Goal: Navigation & Orientation: Find specific page/section

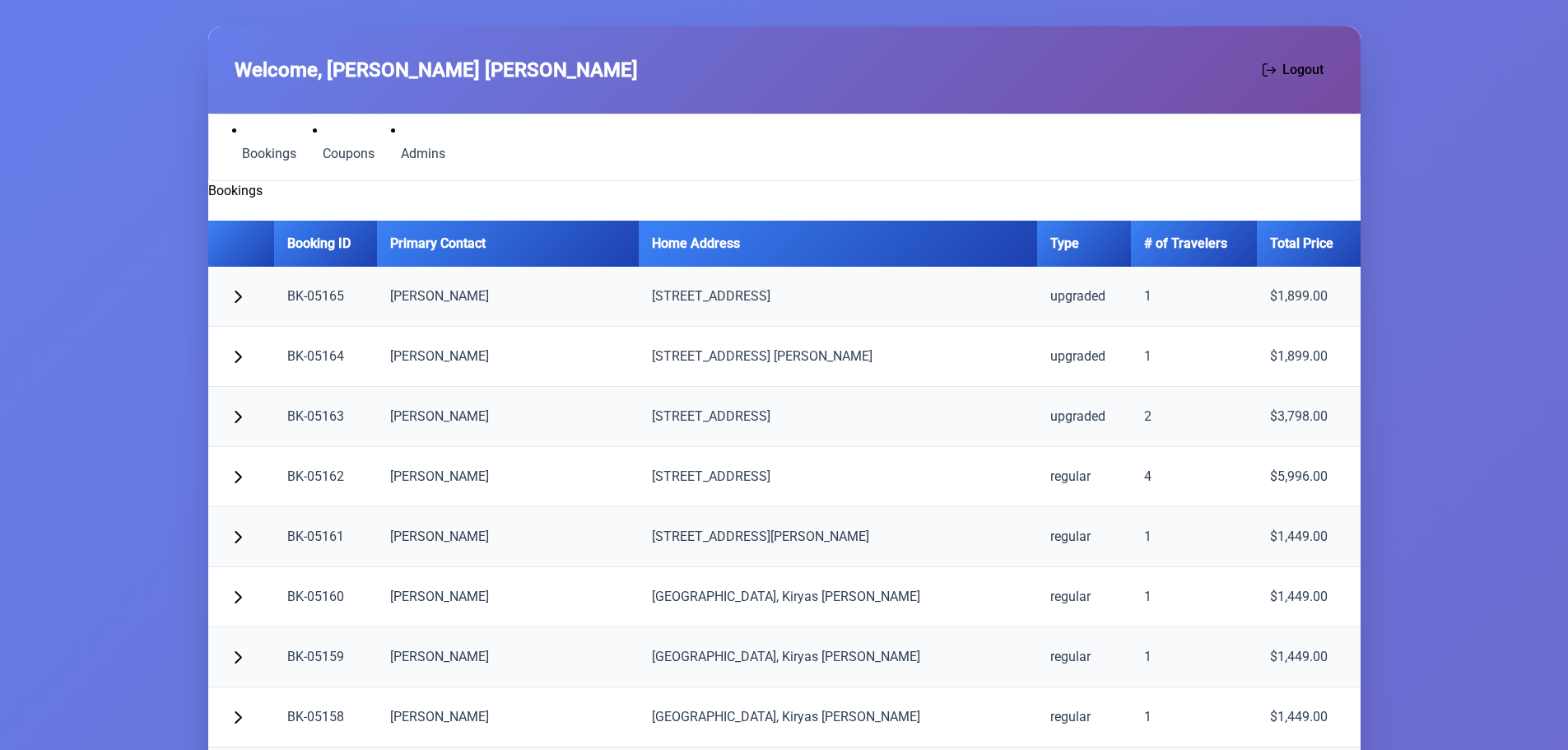
scroll to position [3457, 0]
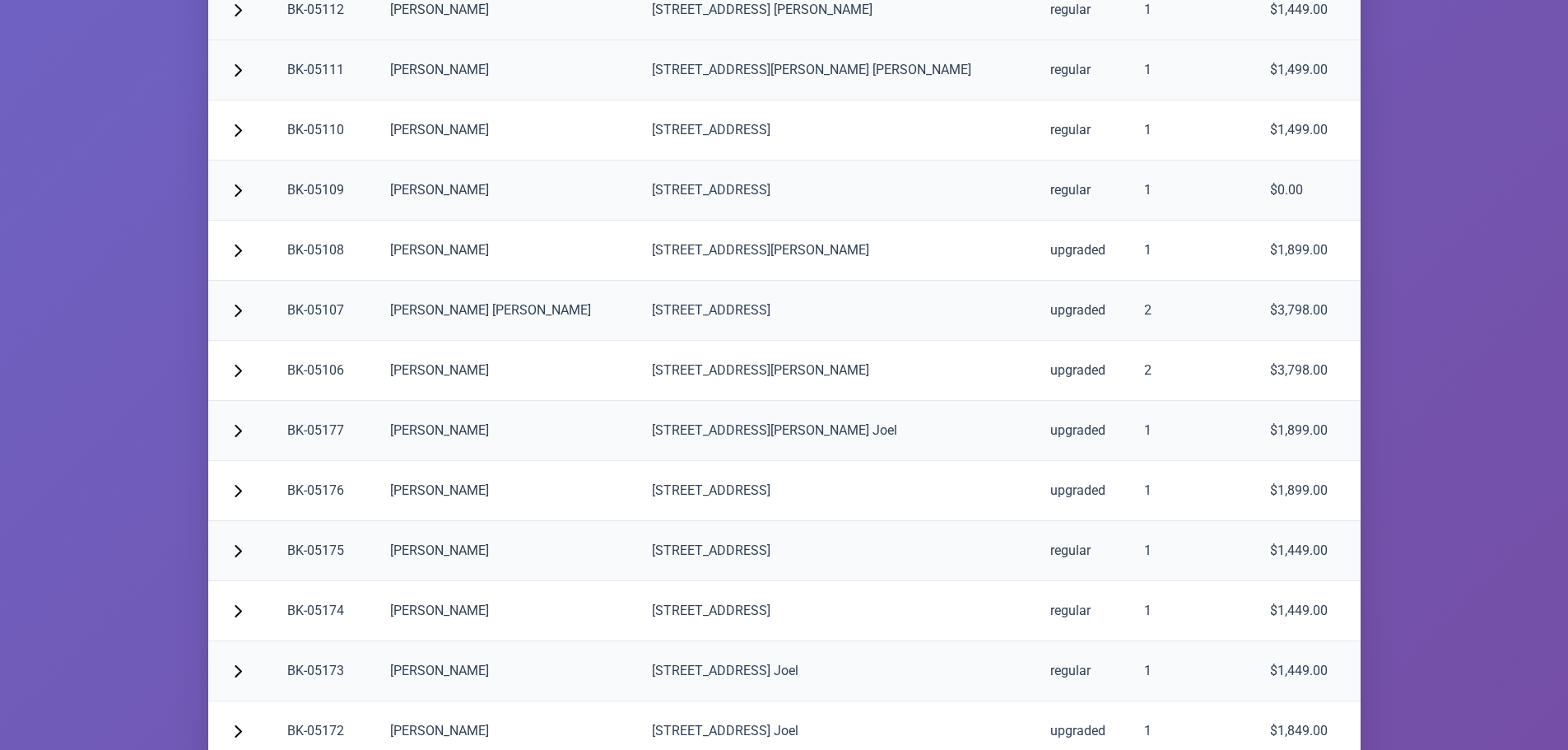
scroll to position [3539, 0]
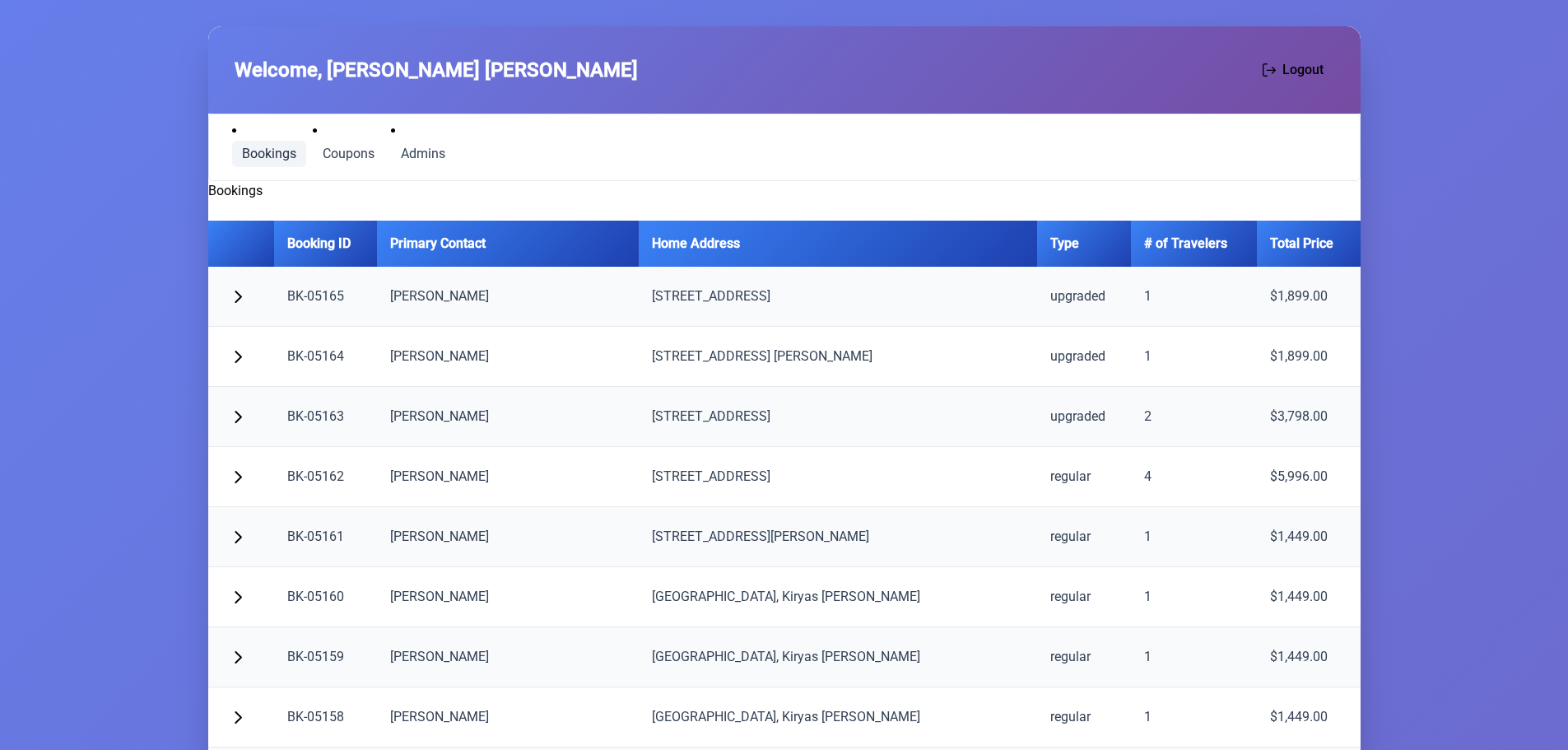
click at [267, 151] on span "Bookings" at bounding box center [269, 154] width 54 height 14
click at [367, 152] on span "Coupons" at bounding box center [348, 154] width 52 height 14
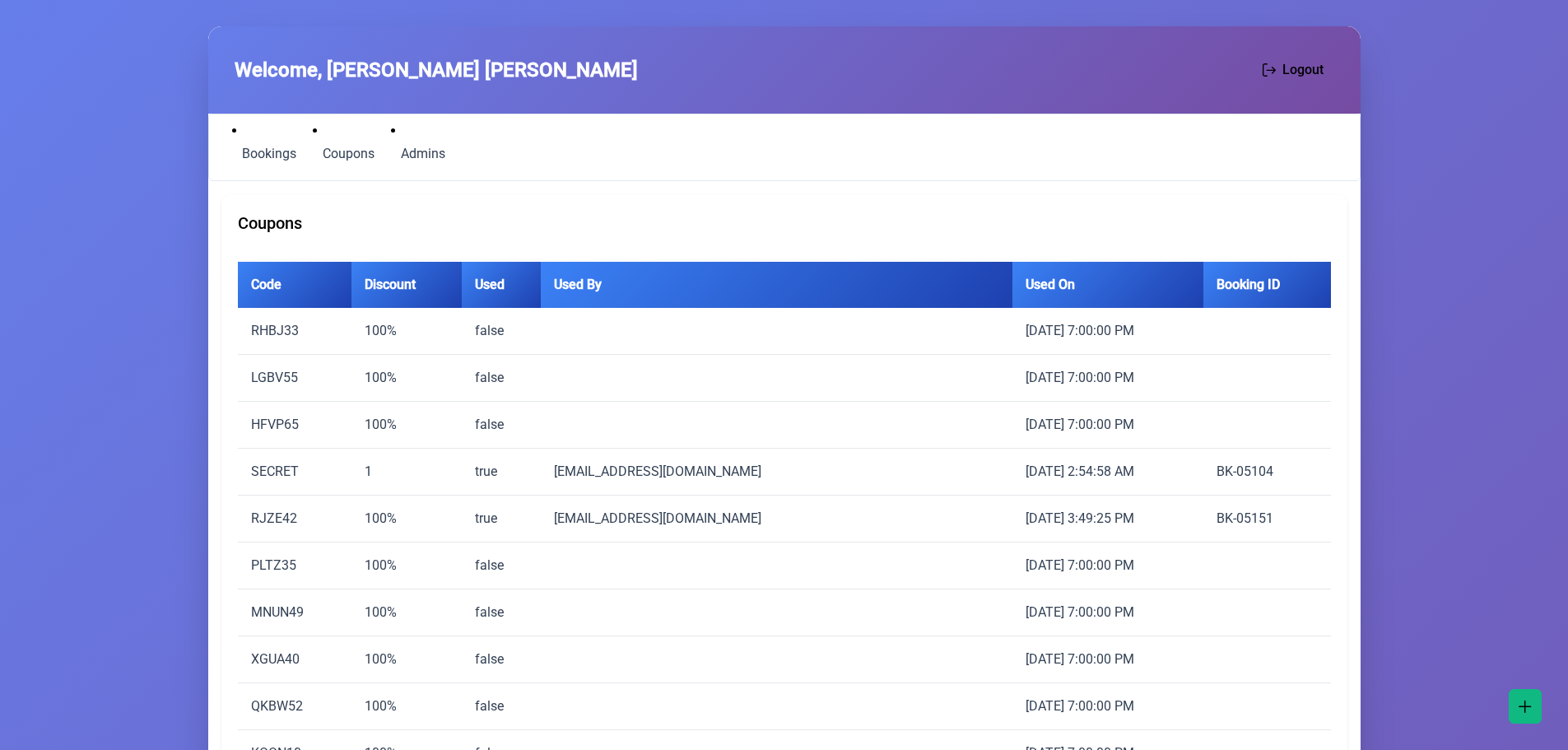
click at [259, 222] on div "Coupons" at bounding box center [784, 223] width 1093 height 25
click at [1520, 703] on span "button" at bounding box center [1526, 705] width 14 height 14
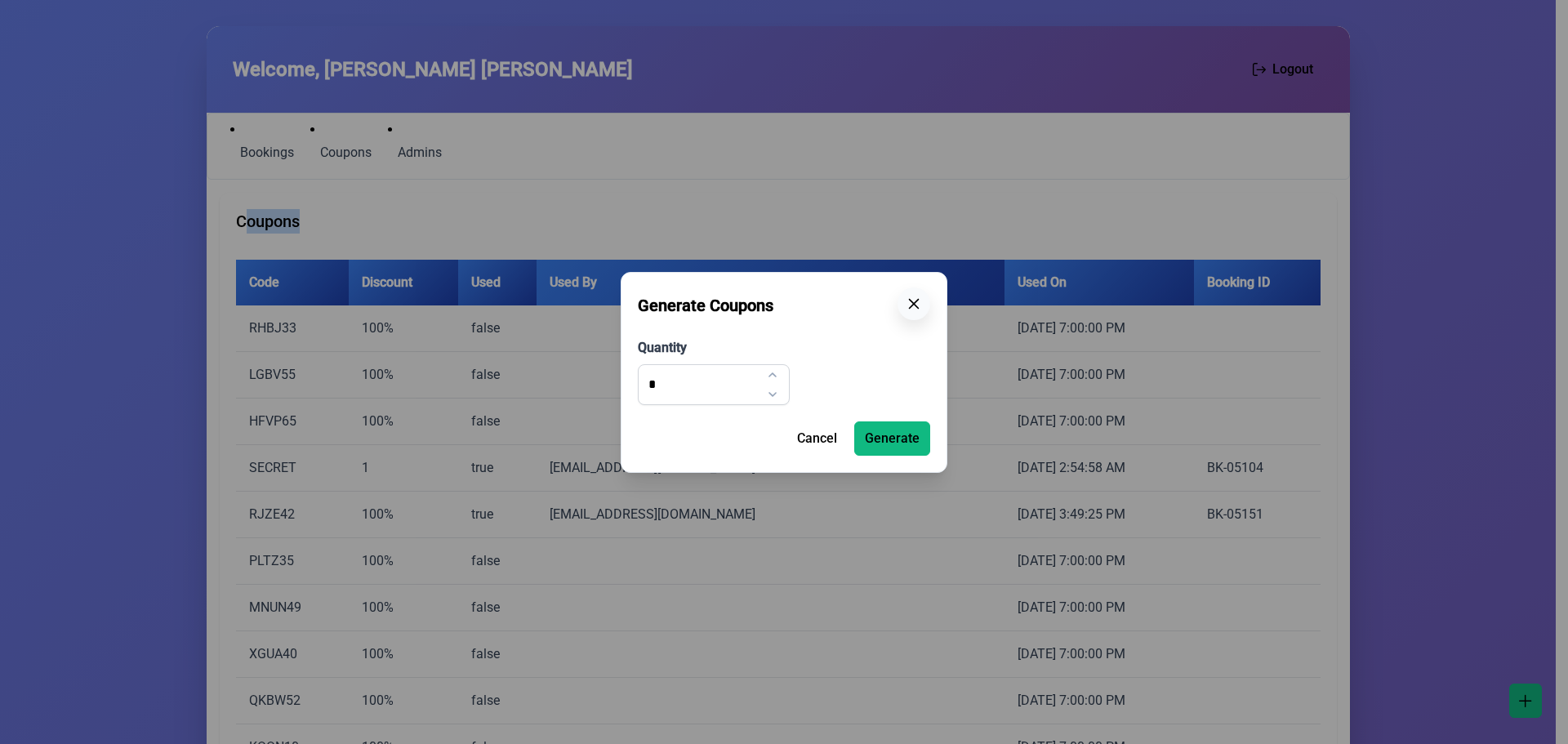
click at [912, 310] on icon "button" at bounding box center [914, 304] width 13 height 13
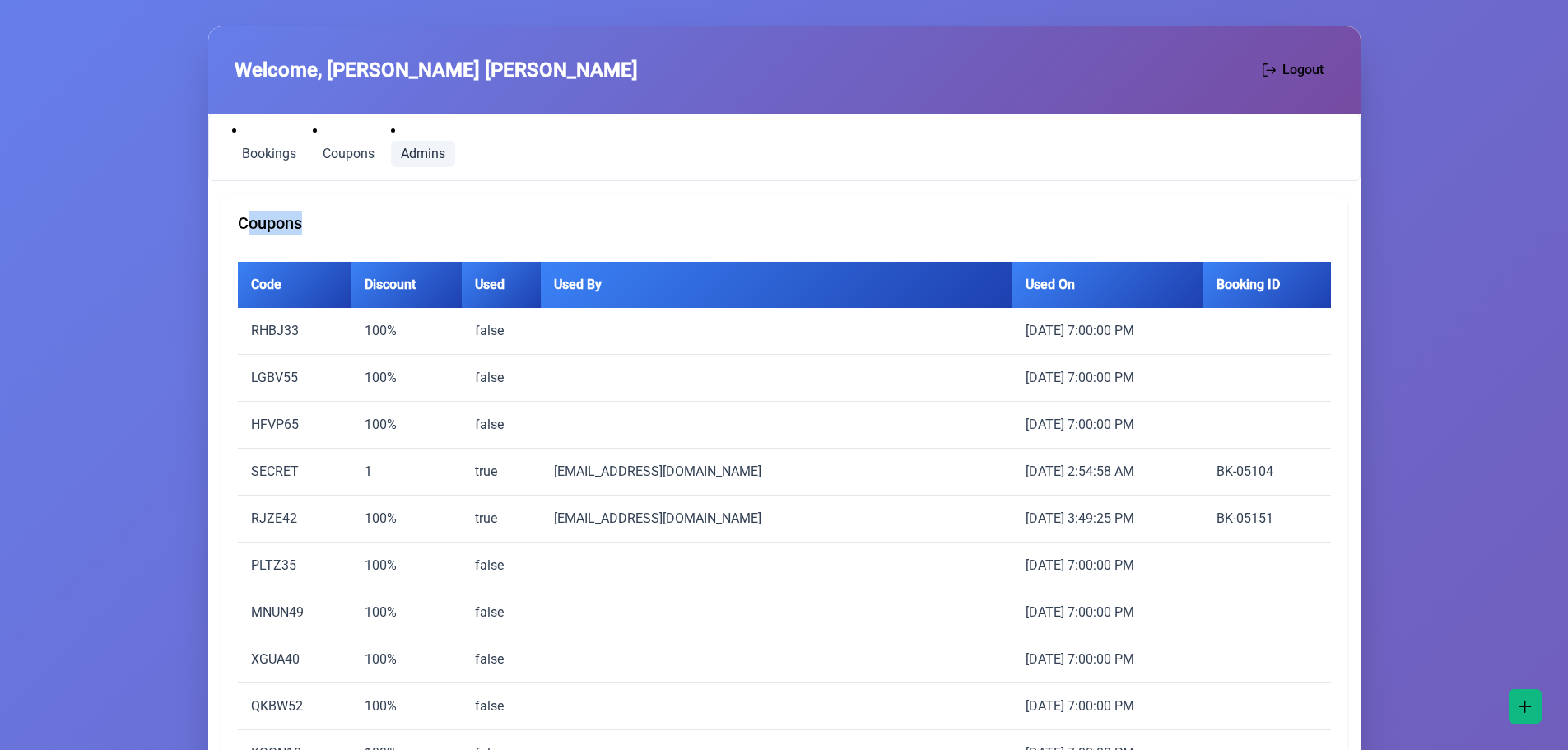
click at [430, 157] on span "Admins" at bounding box center [423, 154] width 45 height 14
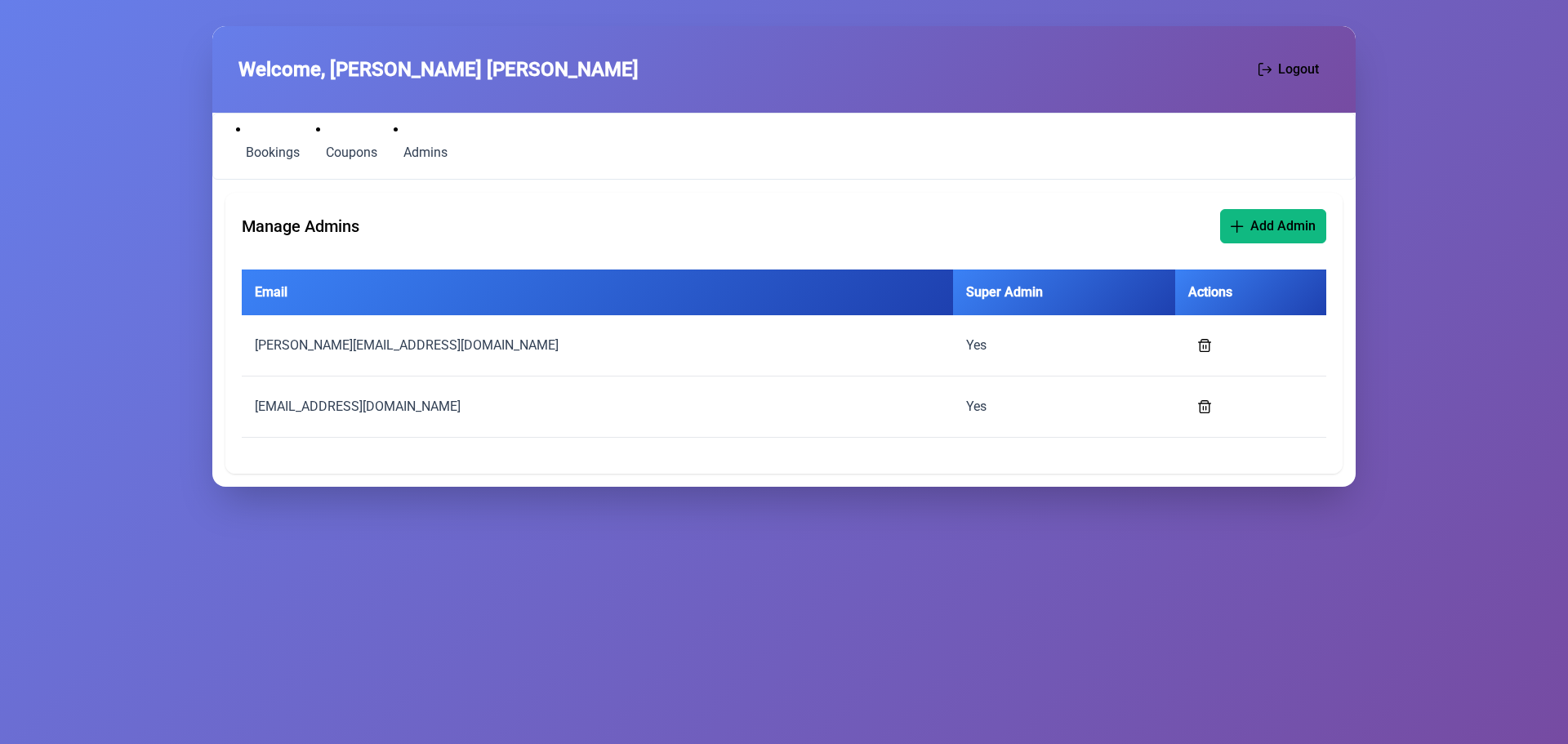
click at [1244, 200] on div "Manage Admins Add Admin Email Super Admin Actions joseph@decentgradient.com Yes…" at bounding box center [784, 333] width 1117 height 280
click at [1260, 230] on span "Add Admin" at bounding box center [1283, 224] width 66 height 19
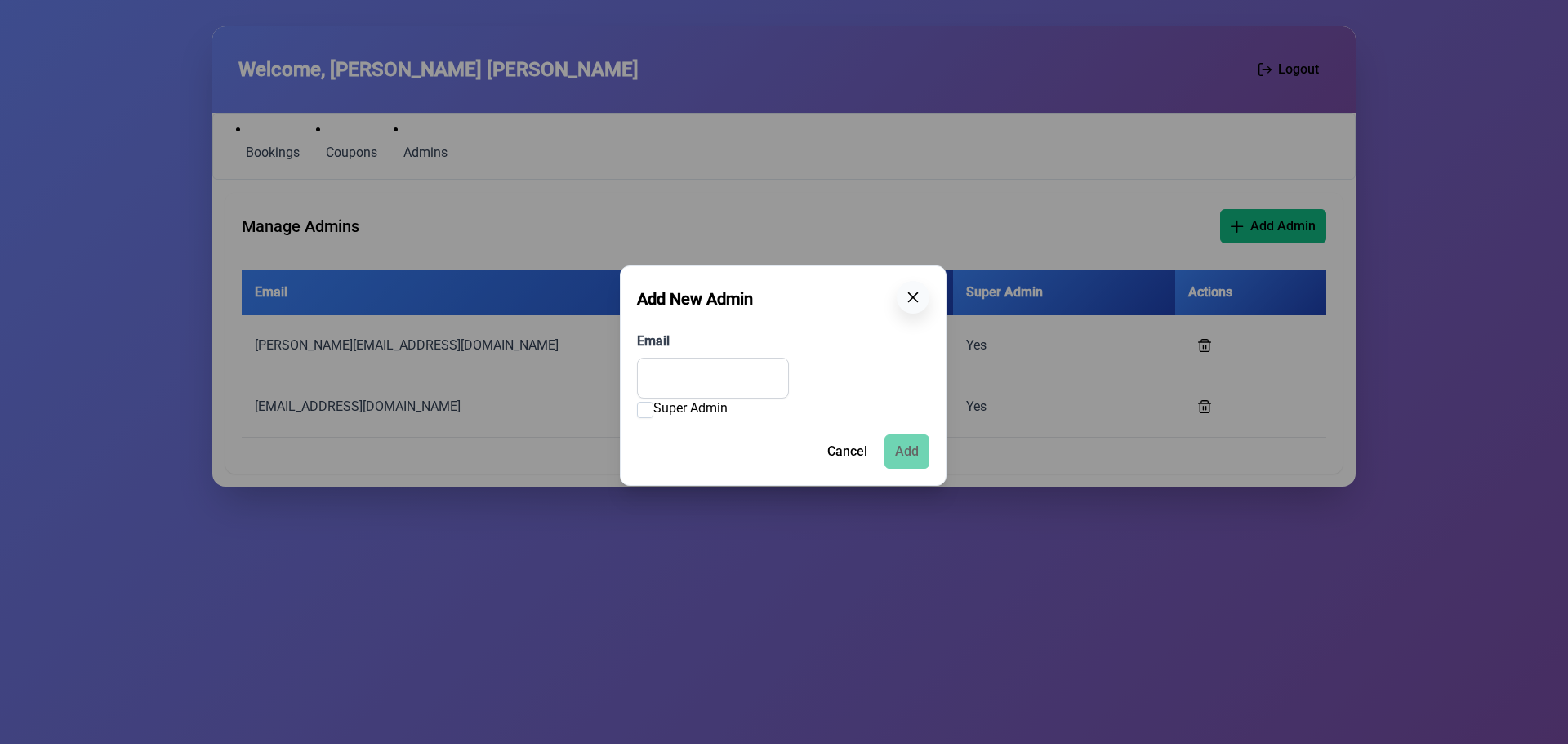
click at [907, 301] on icon "button" at bounding box center [913, 297] width 13 height 13
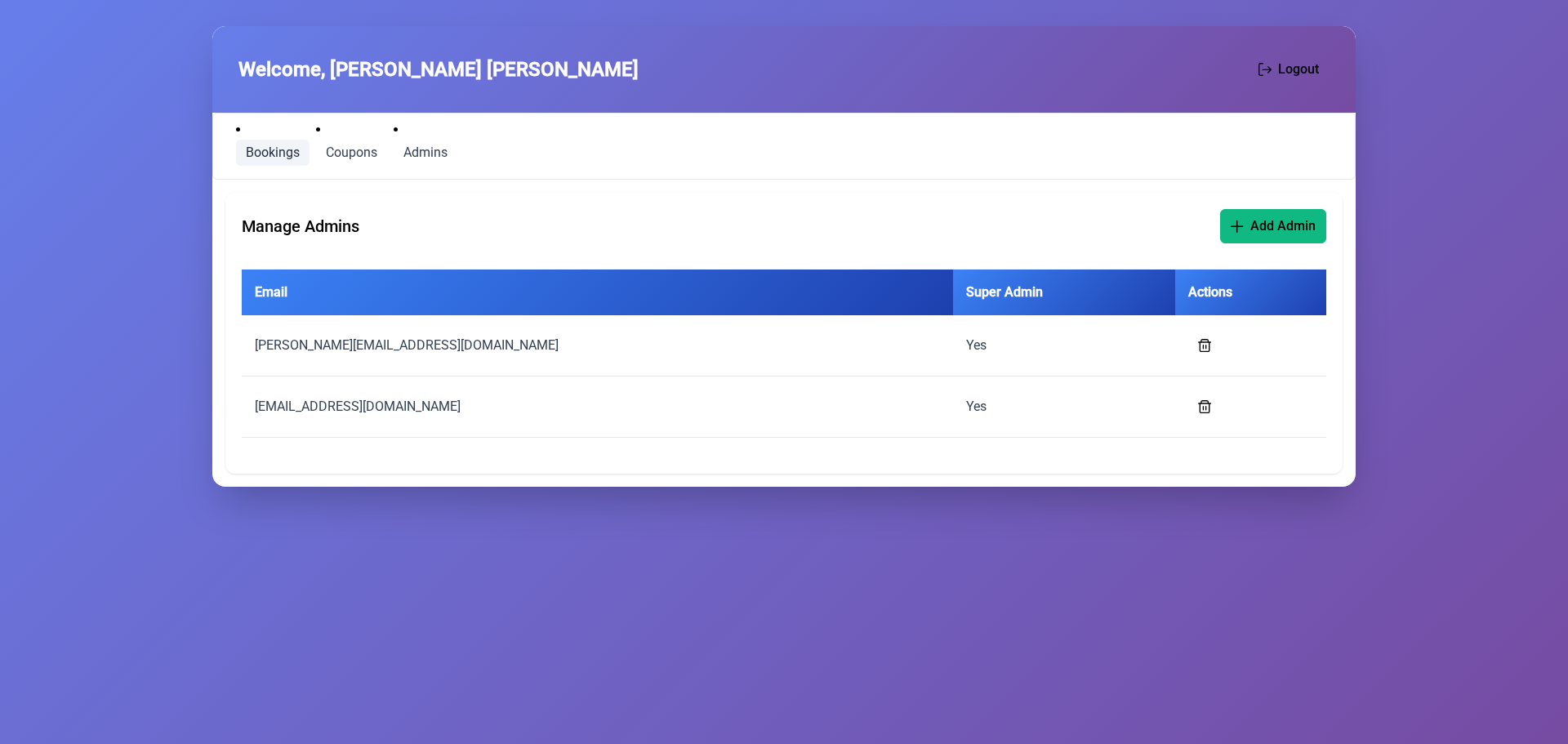
click at [273, 165] on link "Bookings" at bounding box center [273, 152] width 74 height 26
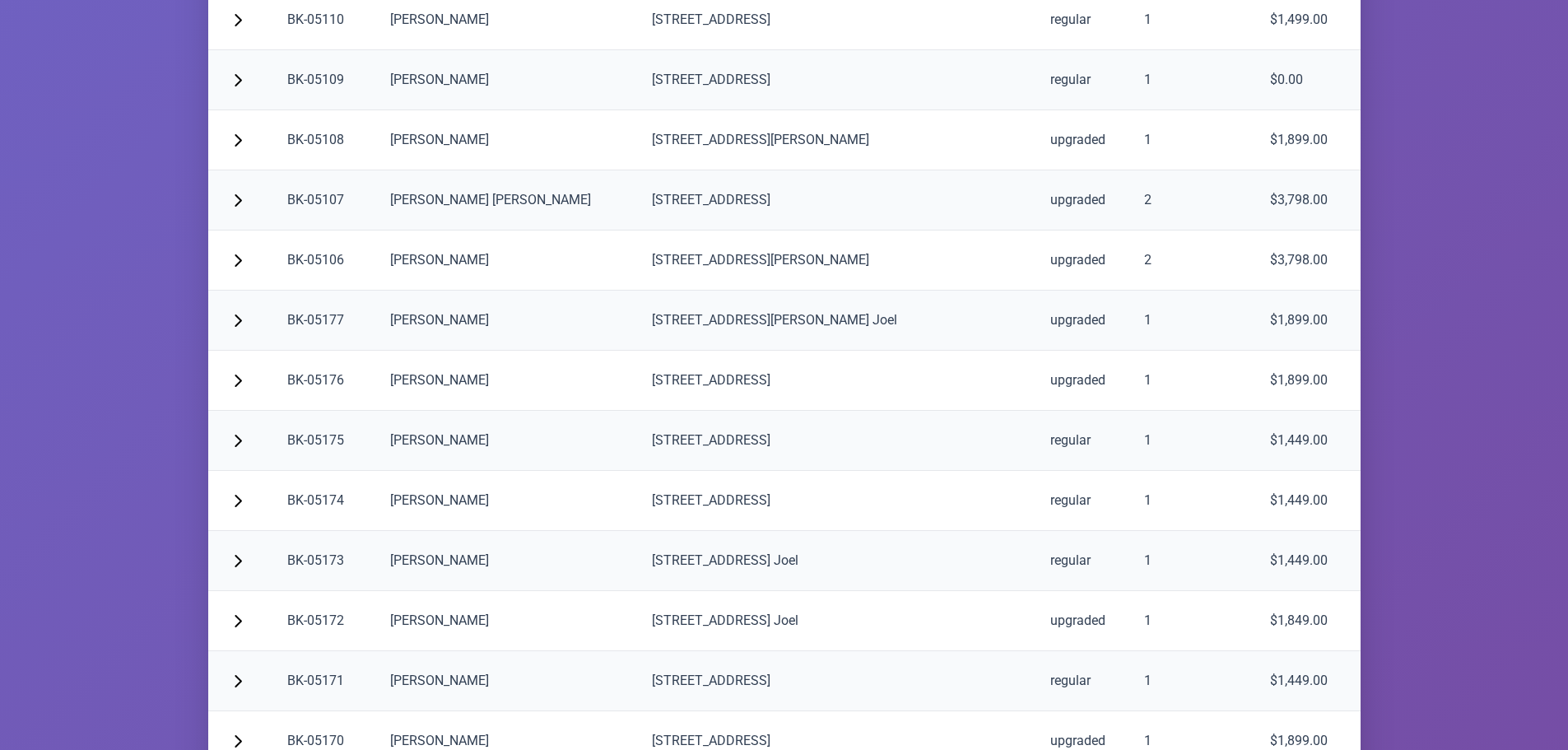
scroll to position [3560, 0]
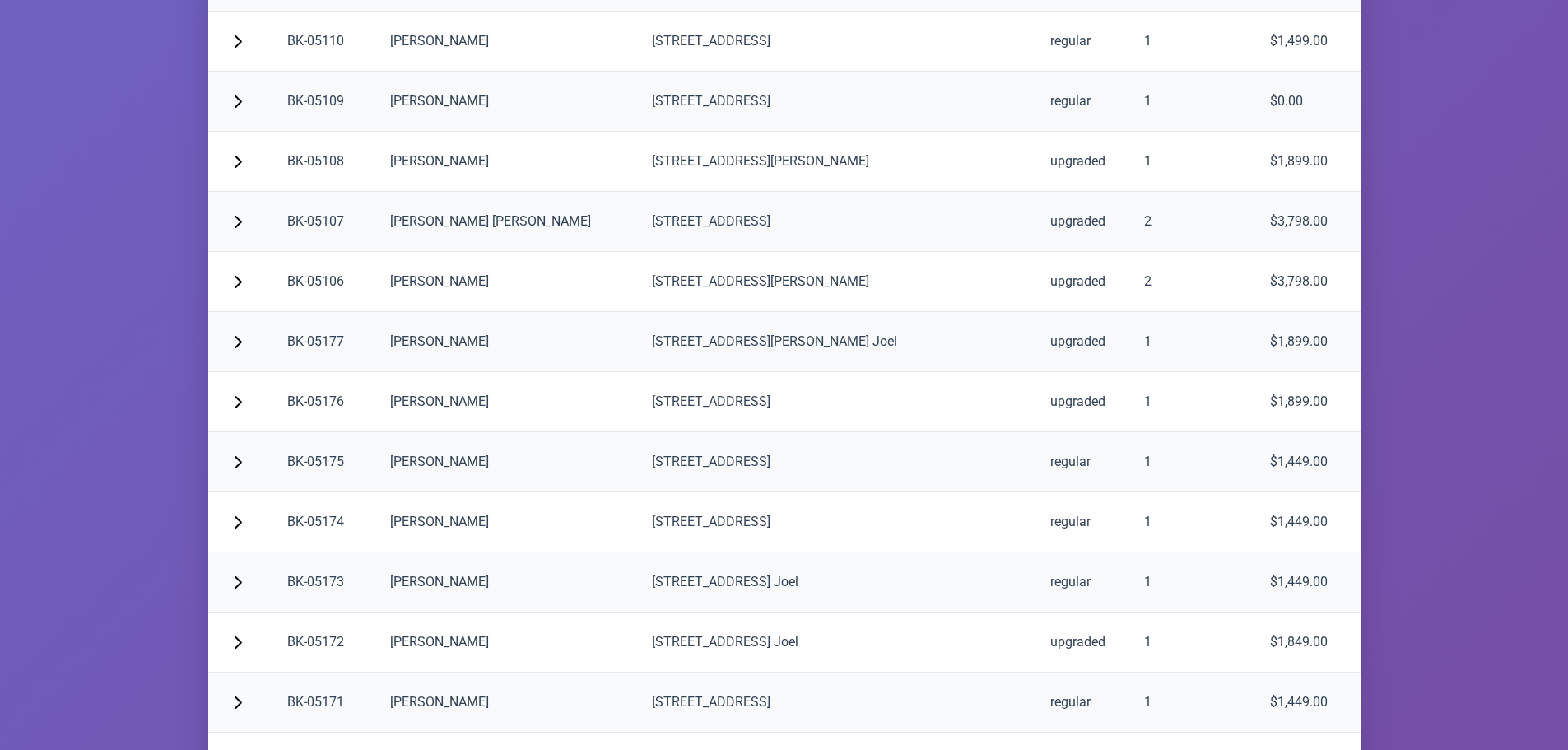
click at [297, 336] on td "BK-05177" at bounding box center [326, 342] width 104 height 60
drag, startPoint x: 297, startPoint y: 336, endPoint x: 335, endPoint y: 355, distance: 42.5
click at [298, 336] on td "BK-05177" at bounding box center [326, 342] width 104 height 60
click at [472, 334] on td "Mier Hirsch" at bounding box center [507, 342] width 262 height 60
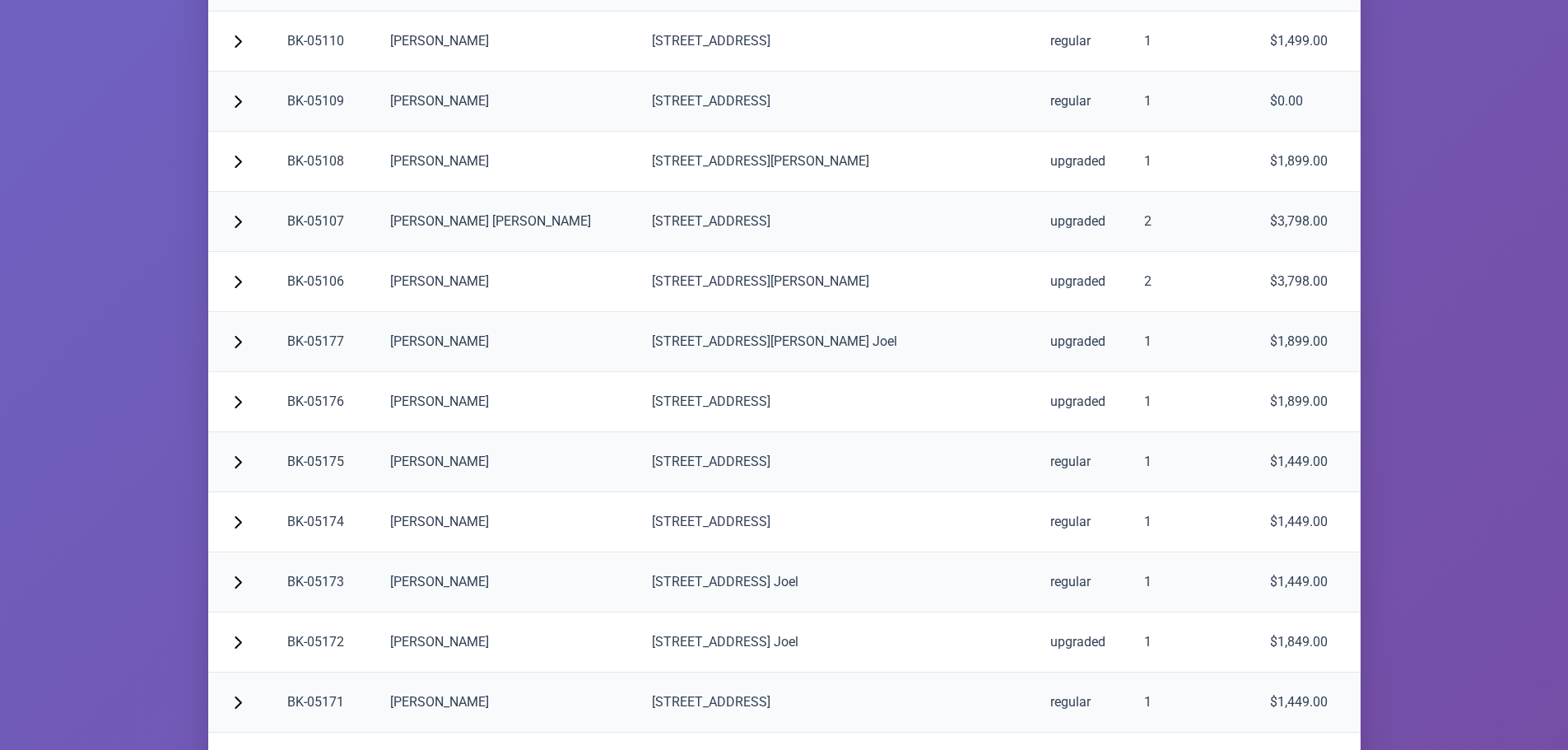
click at [472, 334] on td "Mier Hirsch" at bounding box center [507, 342] width 262 height 60
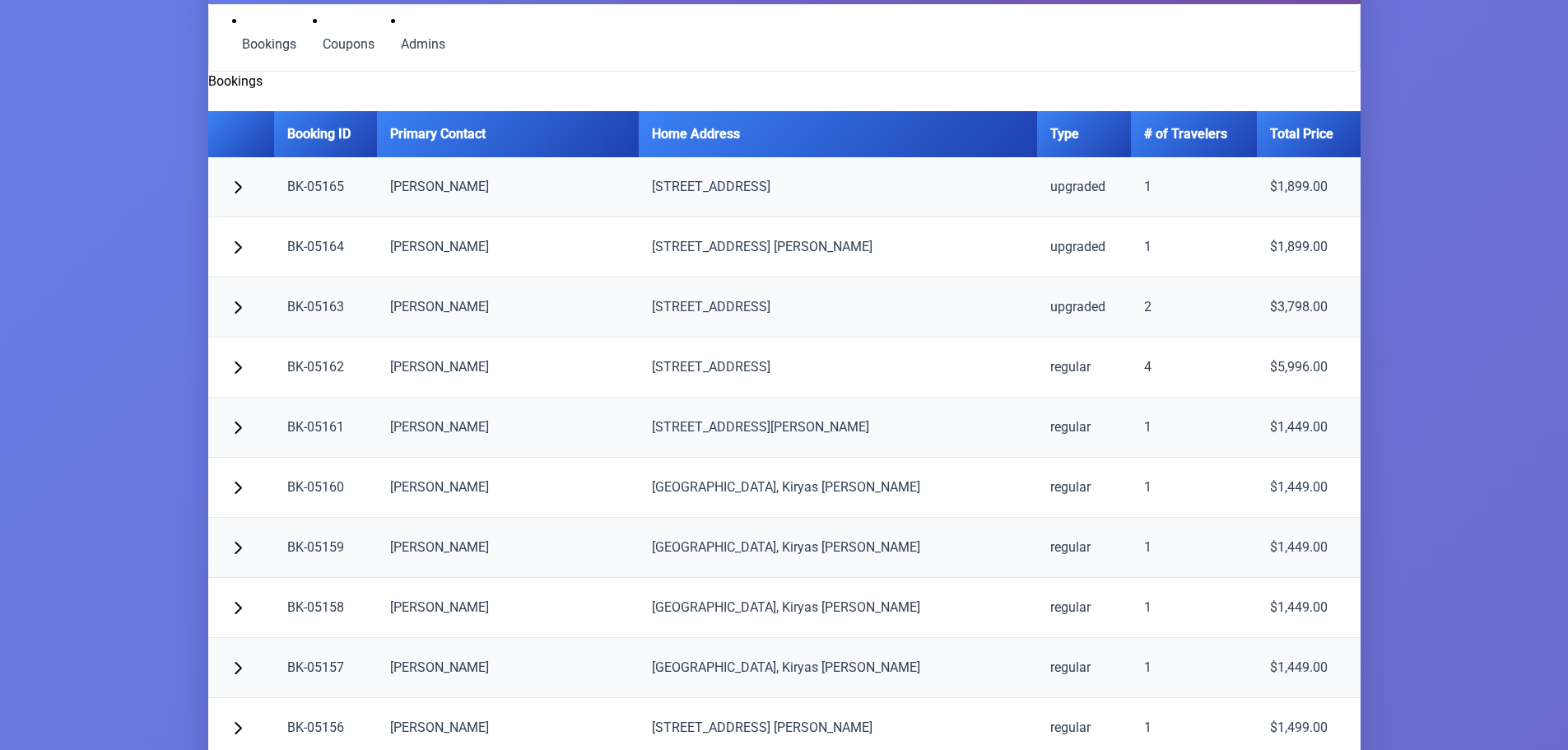
scroll to position [0, 0]
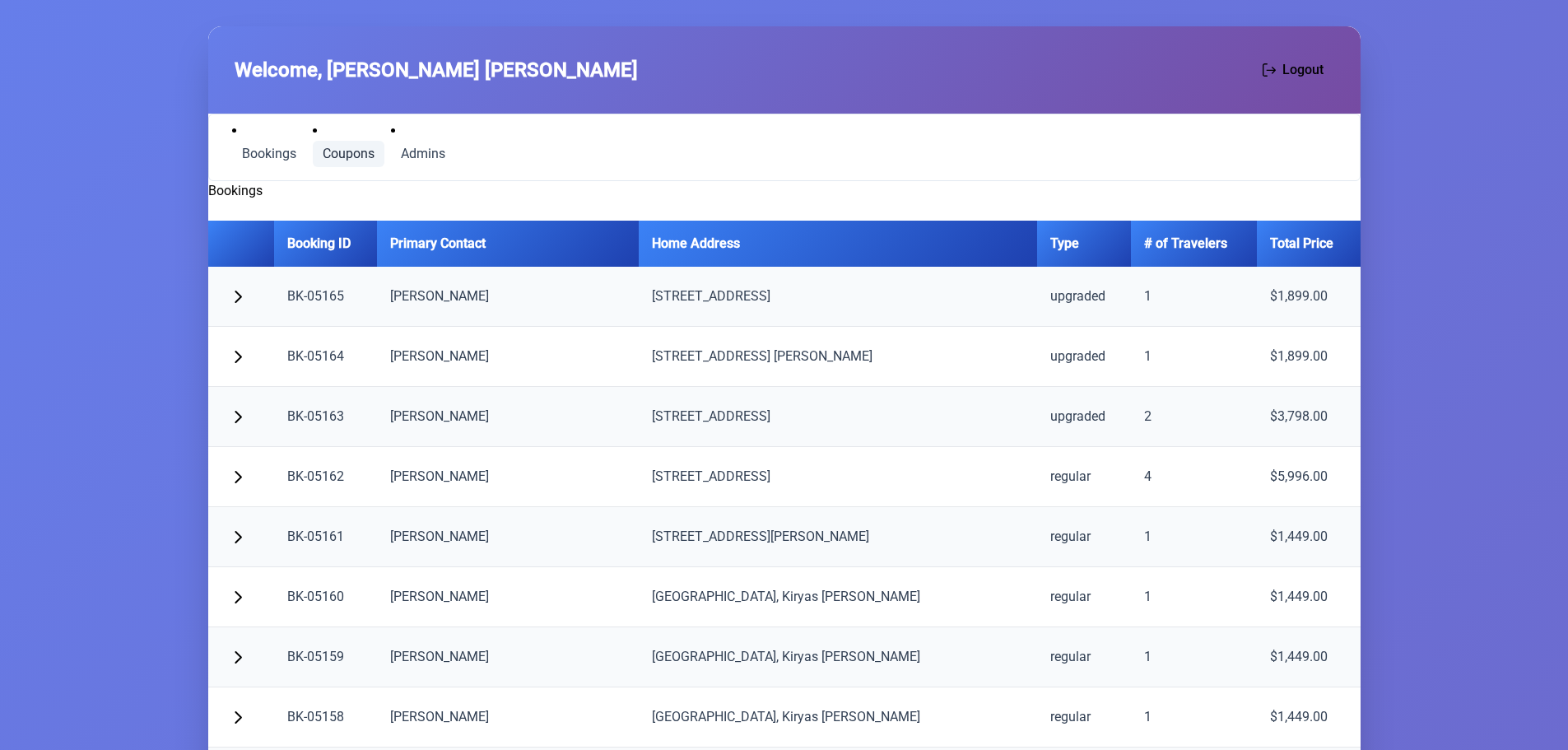
click at [352, 151] on span "Coupons" at bounding box center [348, 154] width 52 height 14
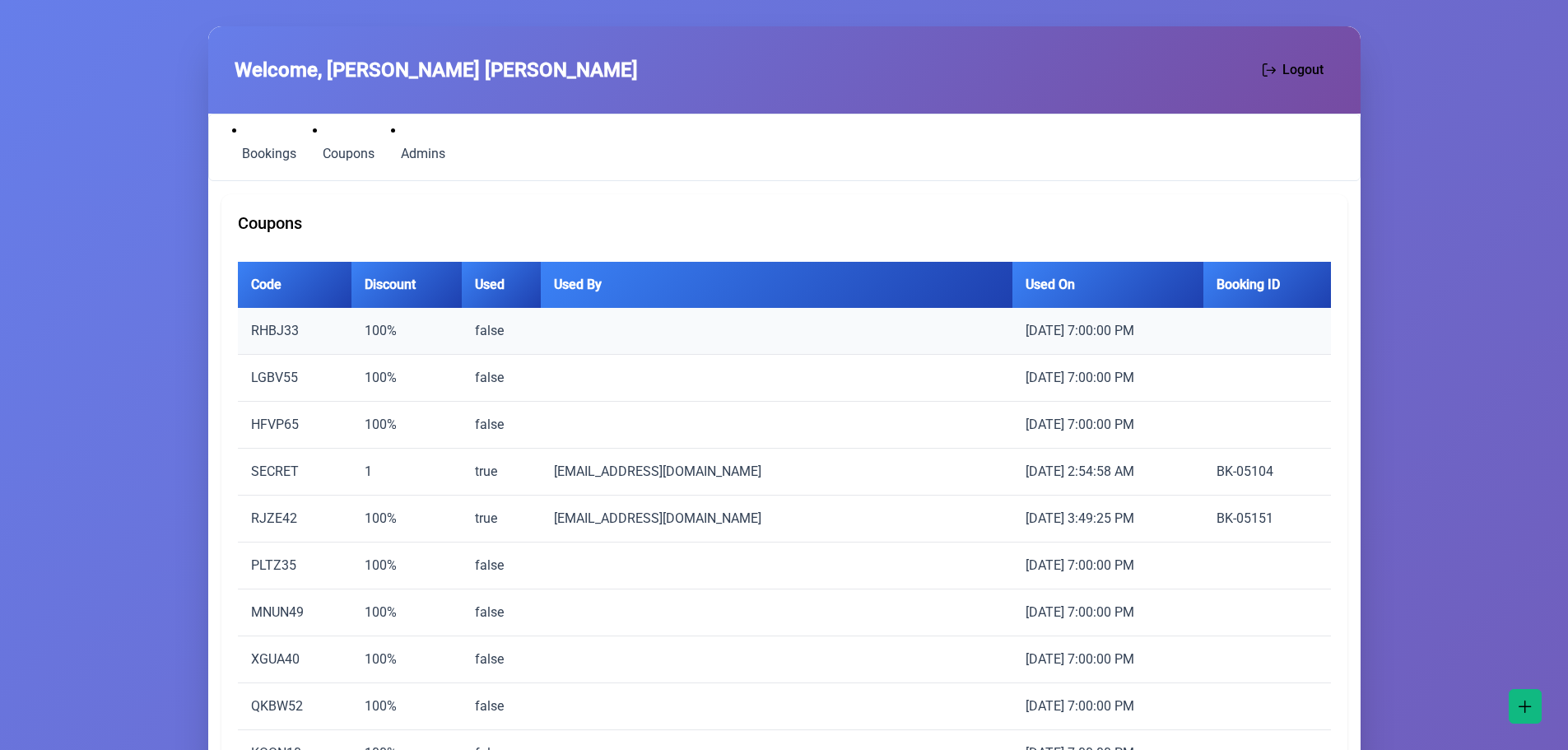
click at [268, 335] on td "RHBJ33" at bounding box center [295, 331] width 114 height 47
click at [676, 326] on td "sam@executiveusa.com" at bounding box center [776, 331] width 472 height 47
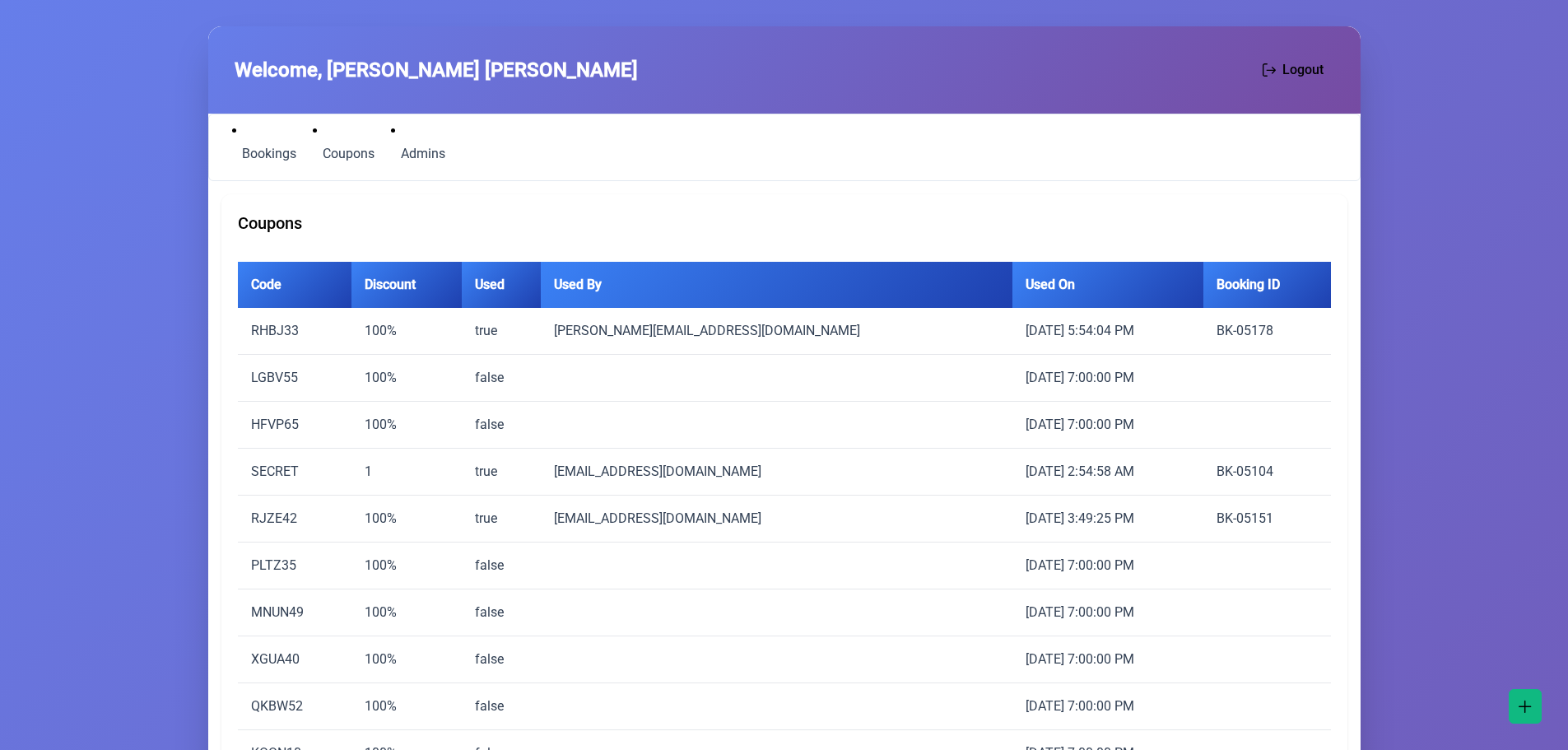
click at [354, 211] on div "Coupons" at bounding box center [784, 223] width 1093 height 25
click at [256, 149] on span "Bookings" at bounding box center [269, 154] width 54 height 14
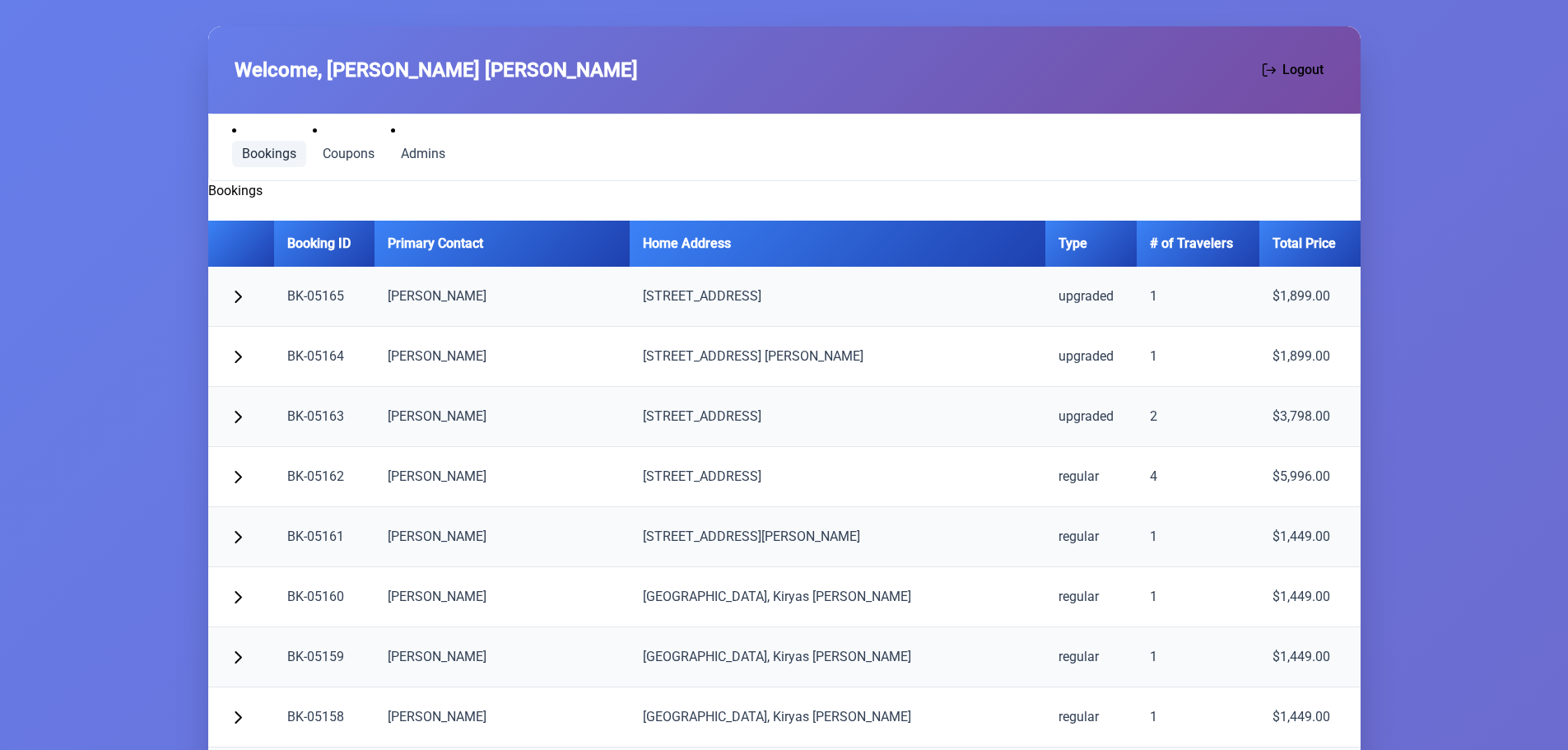
click at [247, 141] on li "Bookings" at bounding box center [269, 144] width 75 height 46
click at [329, 152] on span "Coupons" at bounding box center [348, 154] width 52 height 14
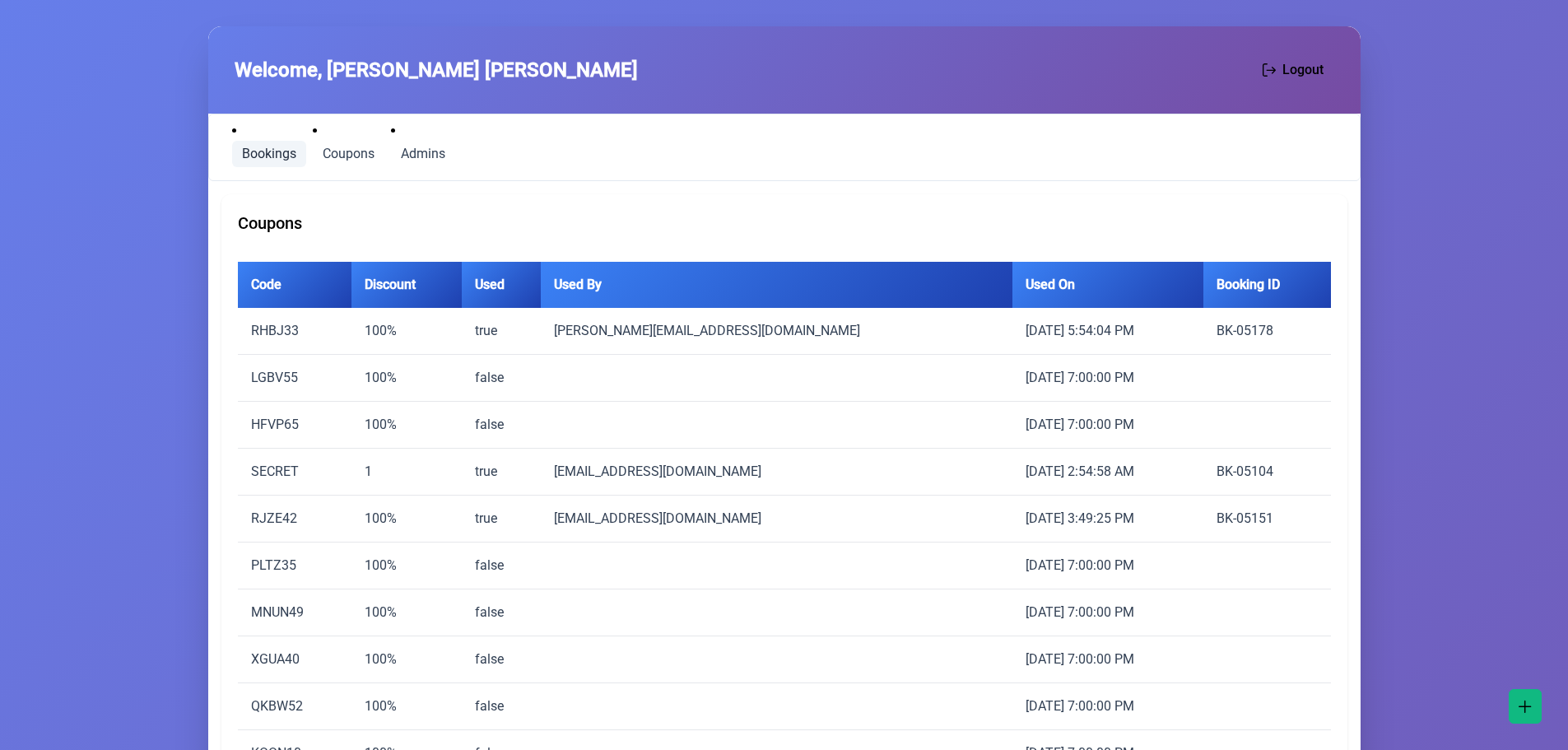
click at [264, 155] on span "Bookings" at bounding box center [269, 154] width 54 height 14
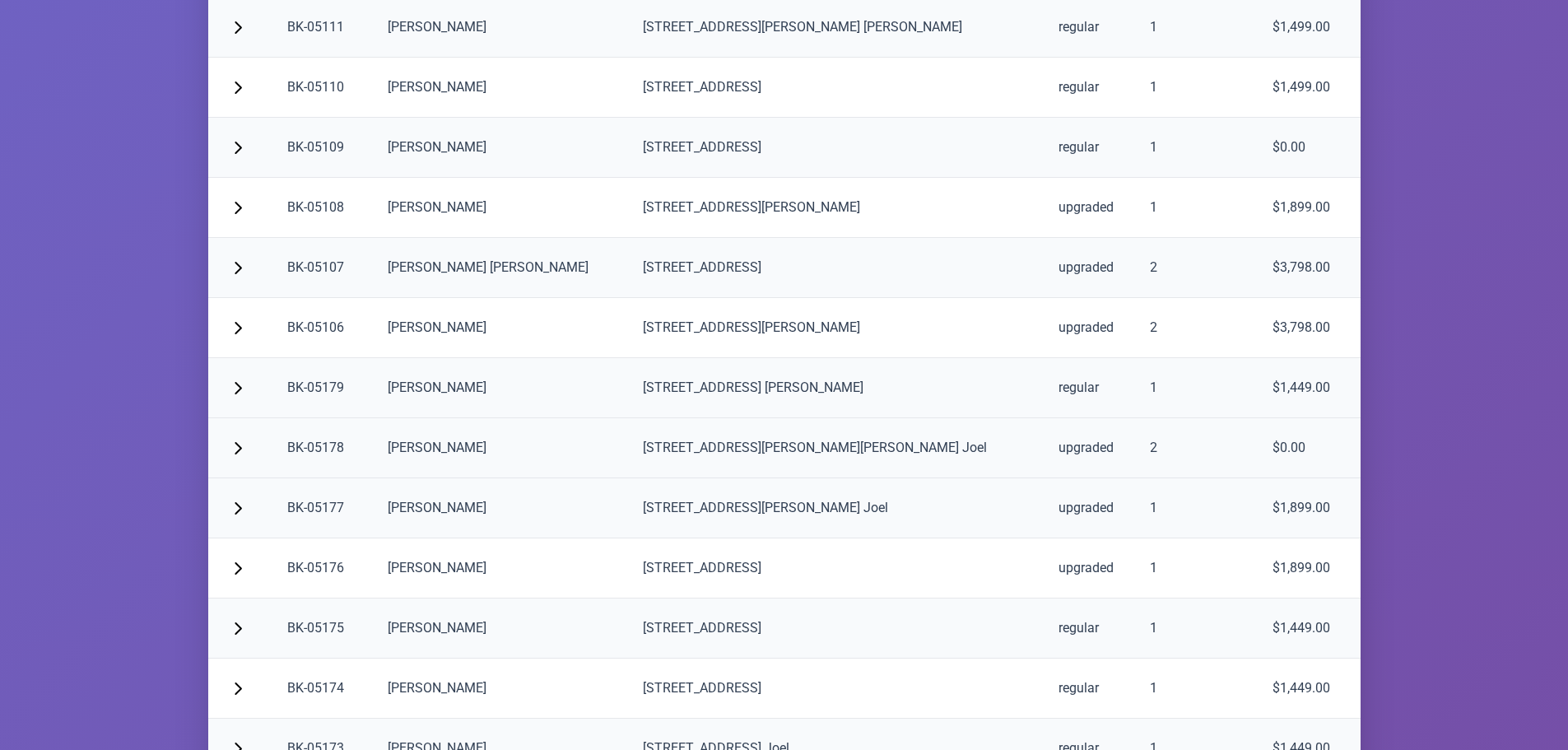
scroll to position [3539, 0]
